Goal: Find specific page/section: Find specific page/section

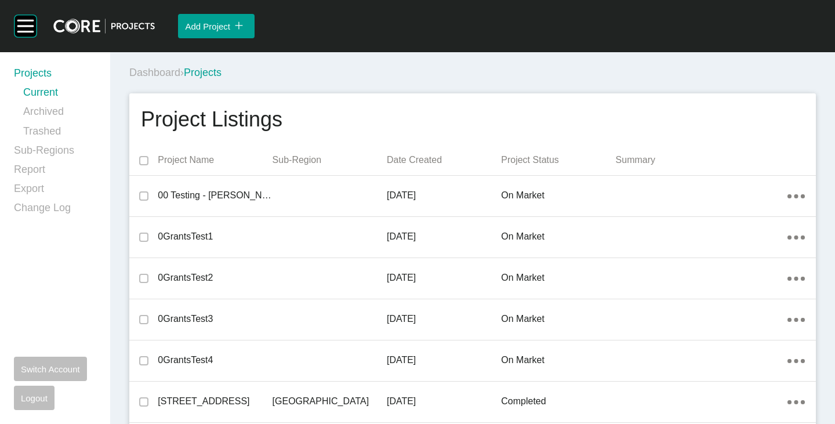
click at [369, 73] on div "Dashboard › Projects" at bounding box center [474, 73] width 691 height 14
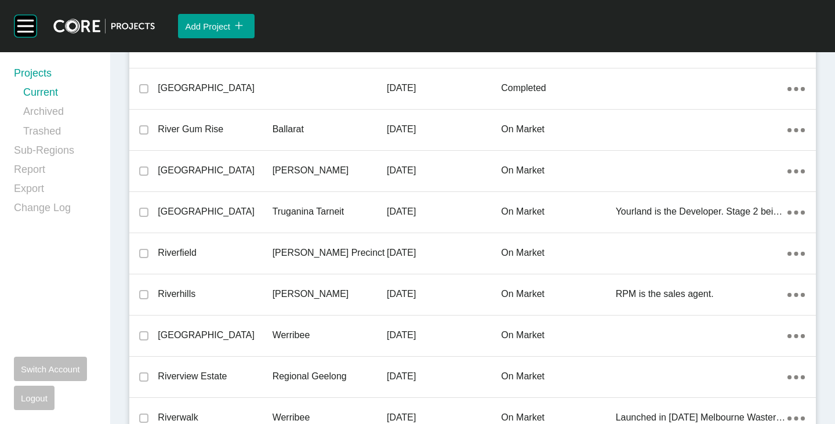
scroll to position [25833, 0]
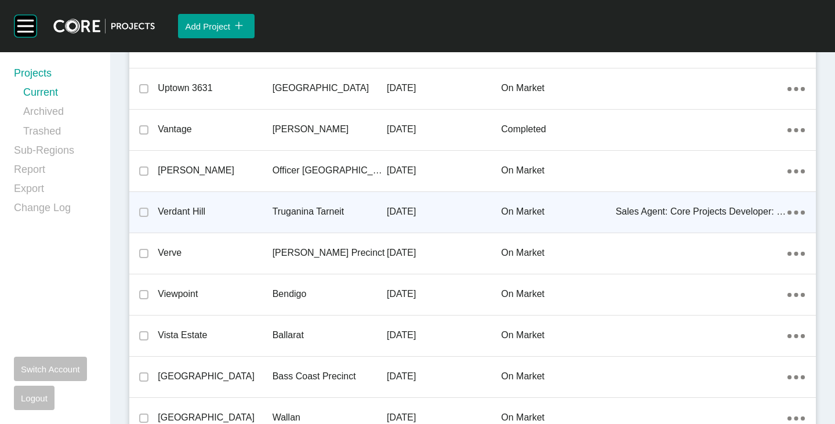
click at [198, 205] on div "Verdant Hill" at bounding box center [215, 212] width 114 height 36
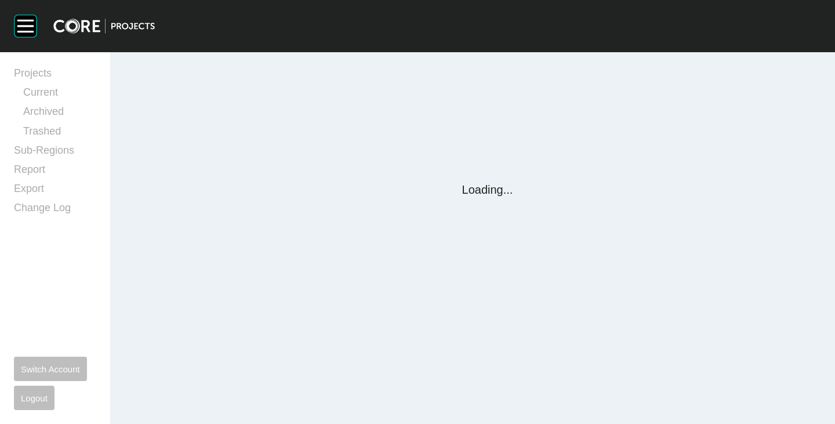
click at [192, 211] on div "Group 2 Created with Sketch. . Projects Current Archived Trashed Sub-Regions Re…" at bounding box center [417, 212] width 835 height 424
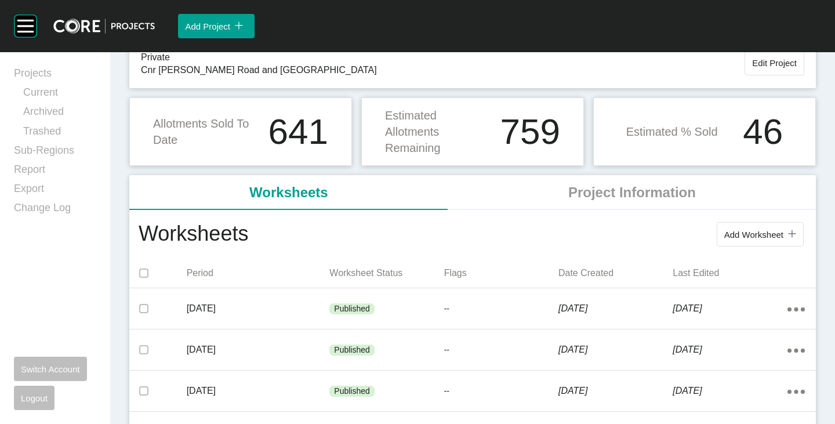
scroll to position [116, 0]
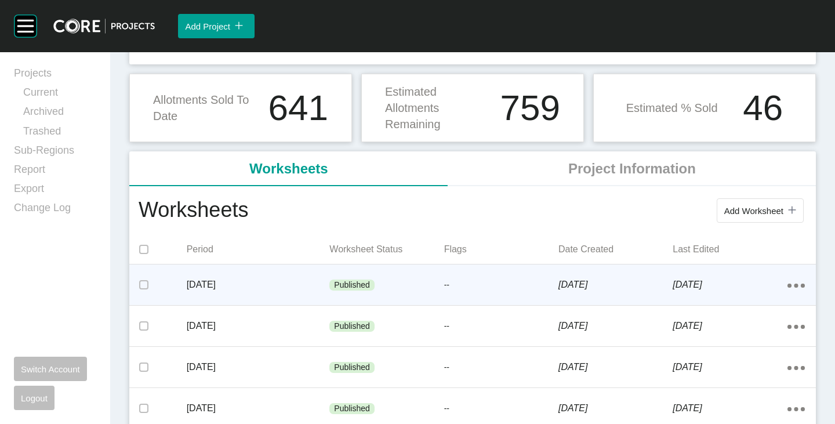
click at [444, 285] on p "--" at bounding box center [501, 285] width 114 height 12
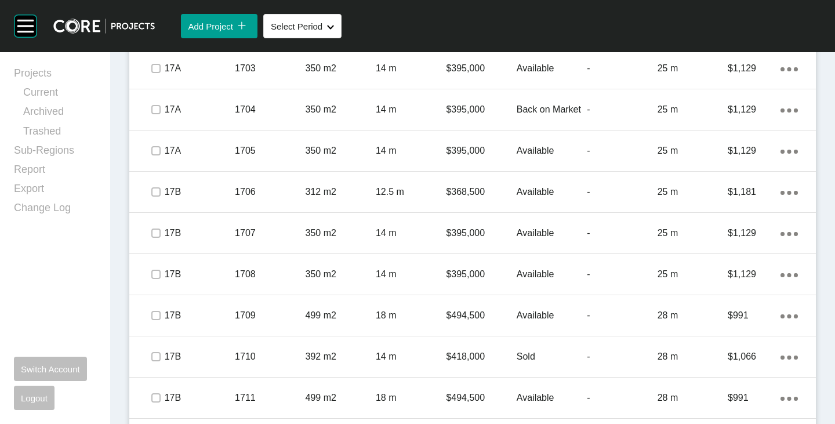
scroll to position [1591, 0]
